Goal: Information Seeking & Learning: Find specific fact

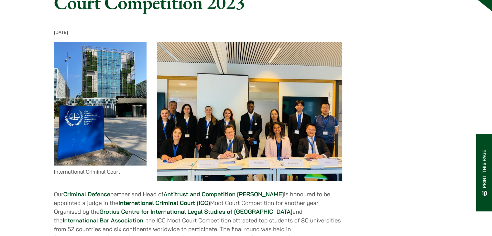
scroll to position [88, 0]
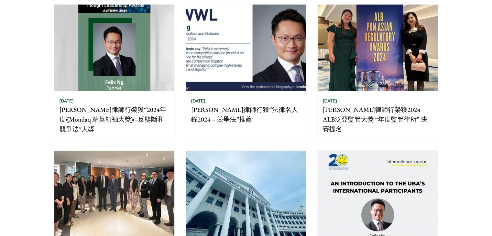
scroll to position [369, 0]
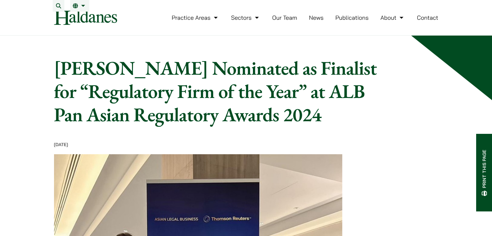
click at [60, 5] on button "Search" at bounding box center [59, 6] width 12 height 12
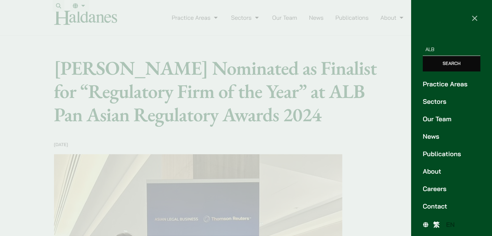
type input "ALB"
click at [423, 56] on input "Search" at bounding box center [452, 64] width 58 height 16
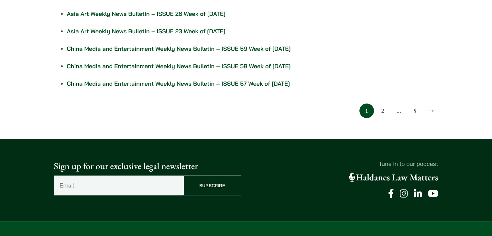
click at [383, 110] on link "2" at bounding box center [382, 111] width 15 height 15
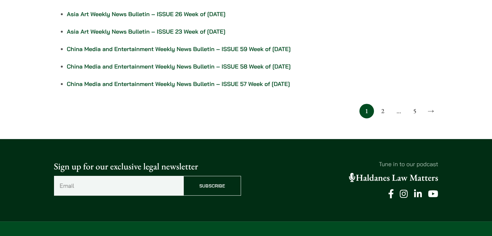
scroll to position [218, 0]
